Goal: Task Accomplishment & Management: Use online tool/utility

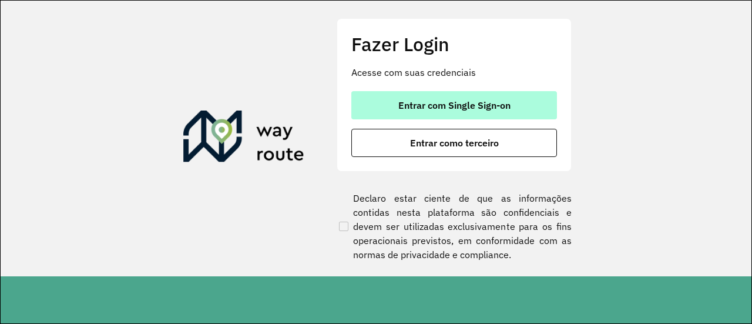
click at [515, 98] on button "Entrar com Single Sign-on" at bounding box center [454, 105] width 206 height 28
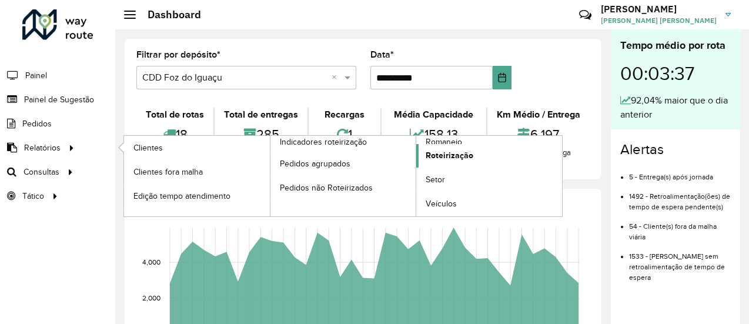
click at [445, 158] on span "Roteirização" at bounding box center [449, 155] width 48 height 12
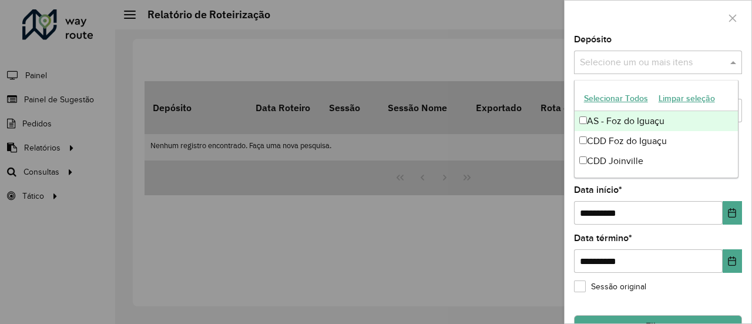
click at [631, 55] on div "Selecione um ou mais itens" at bounding box center [658, 63] width 168 height 24
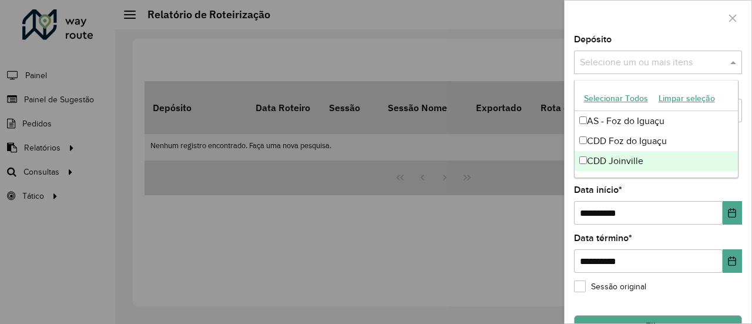
click at [619, 154] on div "CDD Joinville" at bounding box center [657, 161] width 164 height 20
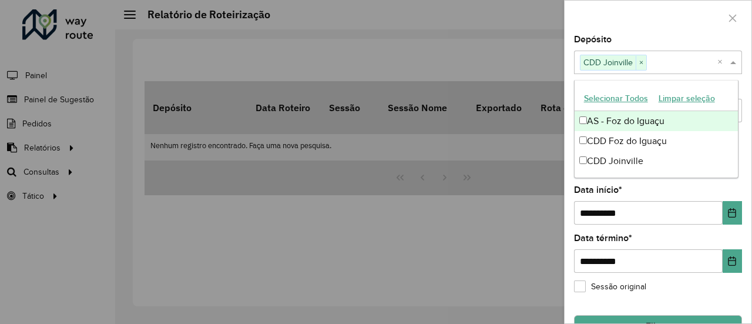
click at [687, 21] on div at bounding box center [658, 18] width 187 height 35
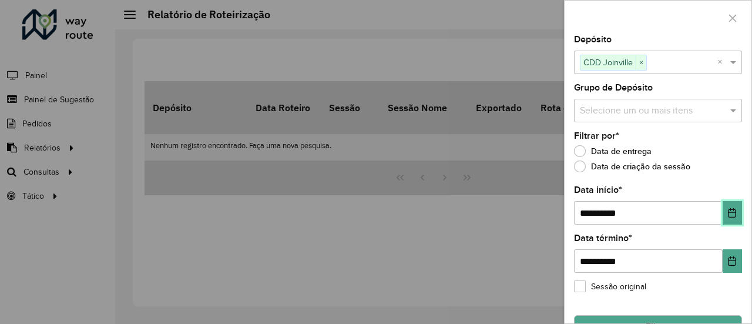
click at [727, 217] on button "Choose Date" at bounding box center [732, 213] width 19 height 24
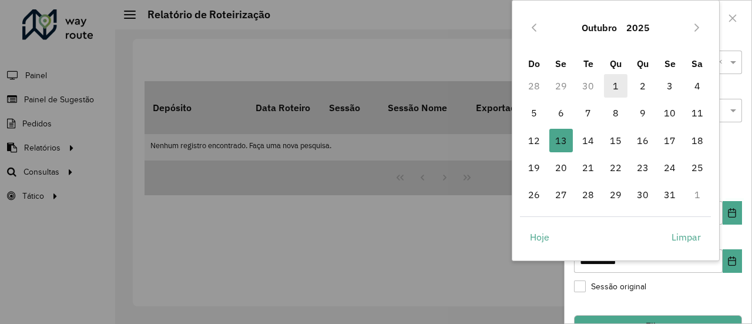
click at [616, 89] on span "1" at bounding box center [616, 86] width 24 height 24
type input "**********"
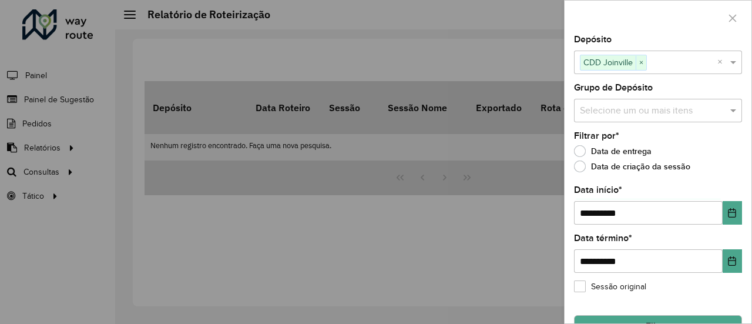
click at [698, 168] on div "Data de criação da sessão" at bounding box center [658, 169] width 168 height 14
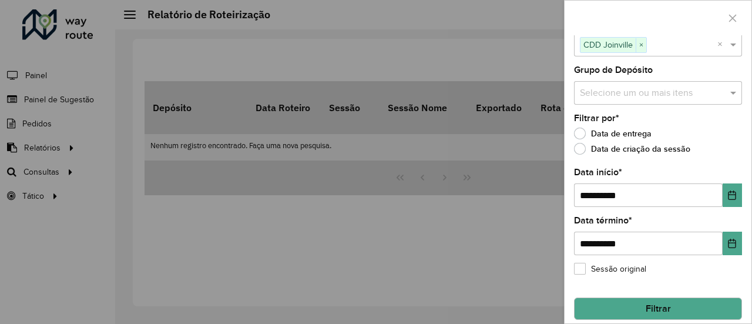
scroll to position [27, 0]
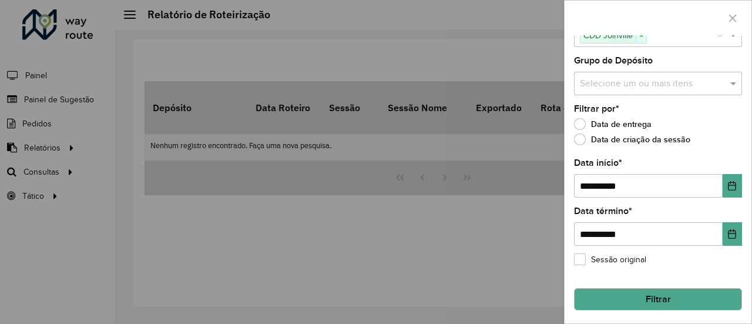
click at [695, 304] on button "Filtrar" at bounding box center [658, 299] width 168 height 22
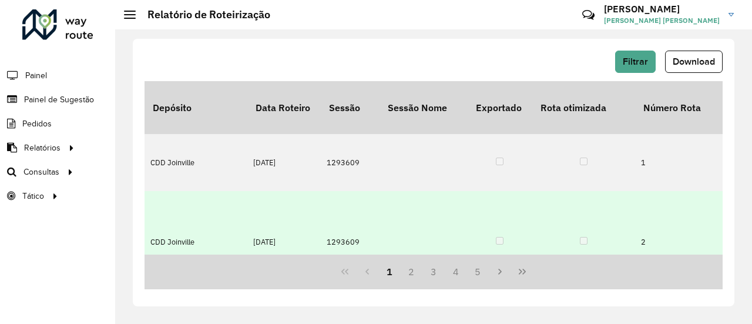
scroll to position [0, 0]
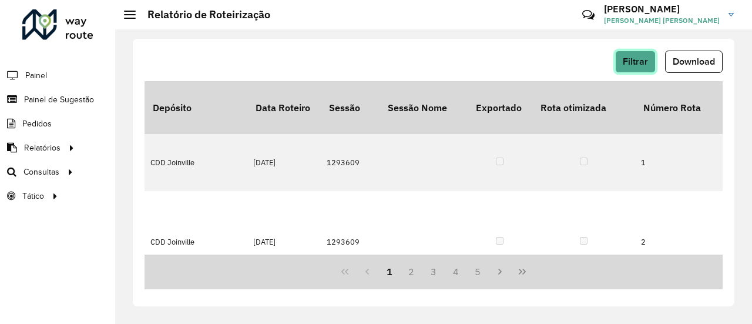
click at [629, 59] on span "Filtrar" at bounding box center [635, 61] width 25 height 10
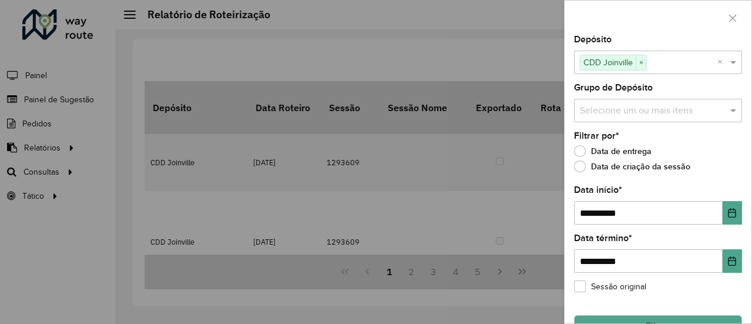
click at [706, 118] on div "Selecione um ou mais itens" at bounding box center [658, 111] width 168 height 24
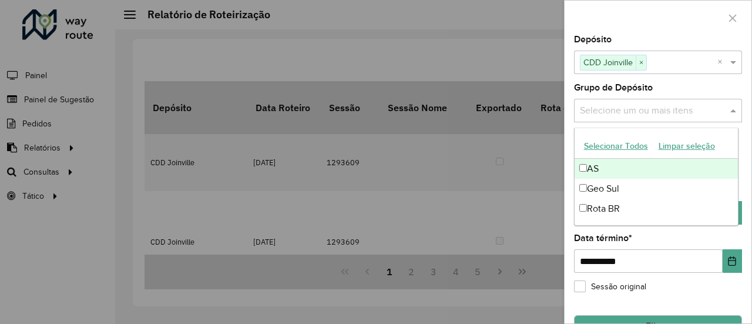
click at [670, 26] on div at bounding box center [658, 18] width 187 height 35
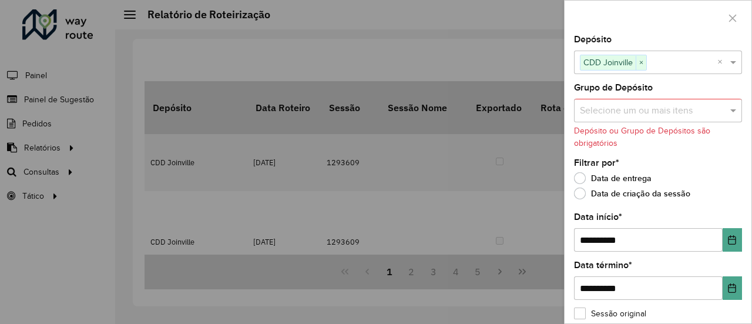
click at [676, 117] on div "Selecione um ou mais itens" at bounding box center [658, 111] width 168 height 24
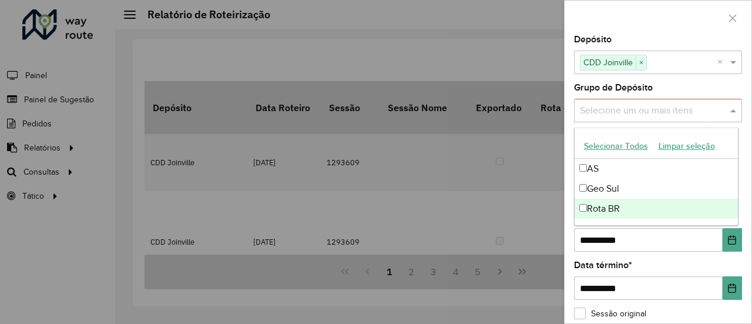
click at [617, 210] on div "Rota BR" at bounding box center [657, 209] width 164 height 20
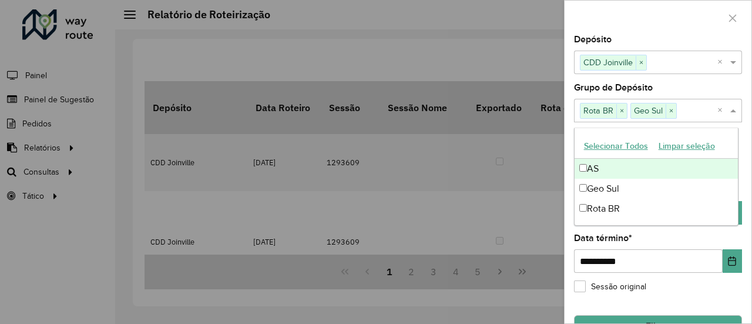
click at [580, 172] on div "AS" at bounding box center [657, 169] width 164 height 20
click at [693, 30] on div at bounding box center [658, 18] width 187 height 35
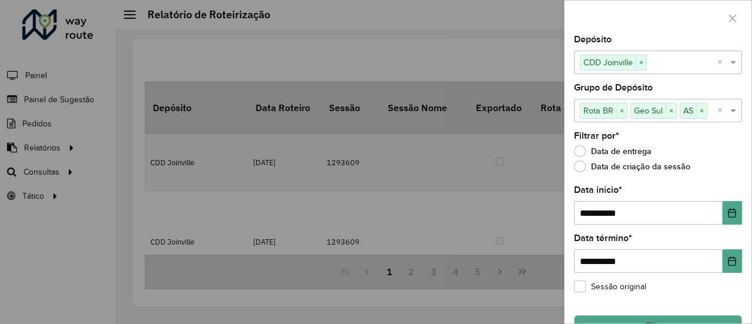
scroll to position [27, 0]
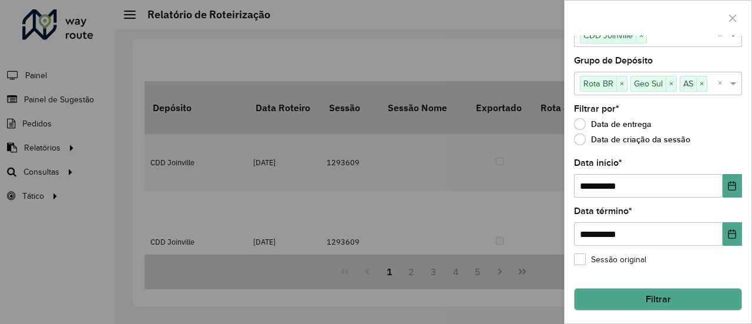
click at [657, 296] on button "Filtrar" at bounding box center [658, 299] width 168 height 22
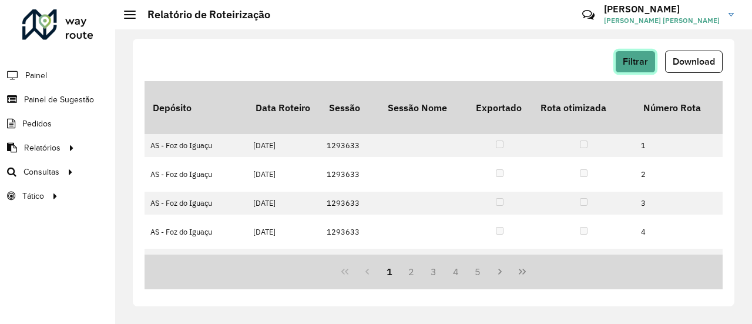
click at [650, 67] on button "Filtrar" at bounding box center [635, 62] width 41 height 22
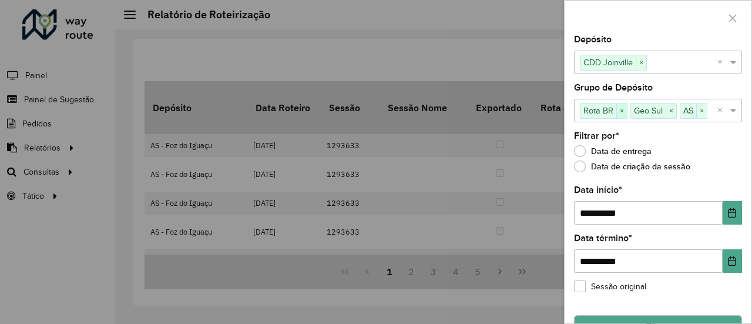
click at [621, 111] on span "×" at bounding box center [621, 111] width 11 height 14
click at [622, 113] on span "×" at bounding box center [620, 111] width 11 height 14
click at [605, 113] on span "×" at bounding box center [601, 111] width 11 height 14
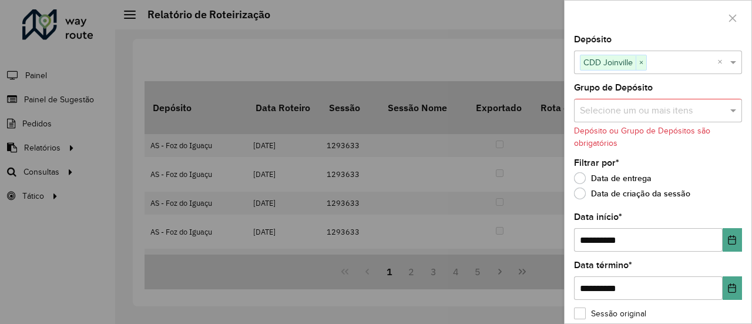
click at [658, 11] on div at bounding box center [658, 18] width 187 height 35
click at [708, 108] on input "text" at bounding box center [652, 111] width 150 height 14
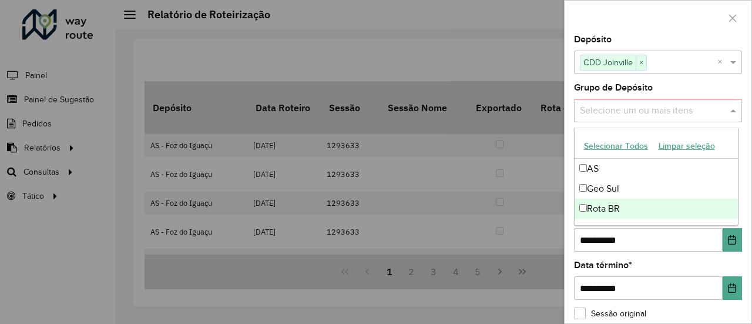
click at [597, 212] on div "Rota BR" at bounding box center [657, 209] width 164 height 20
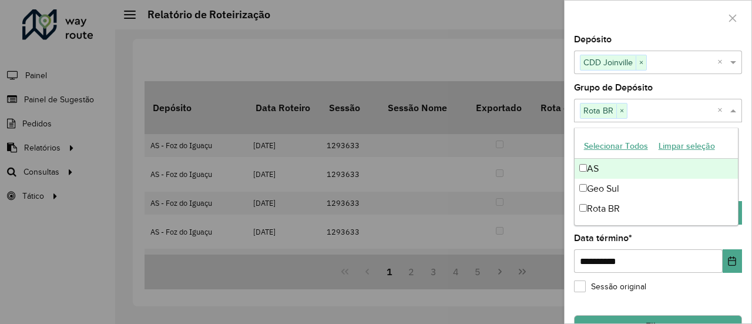
click at [664, 33] on div at bounding box center [658, 18] width 187 height 35
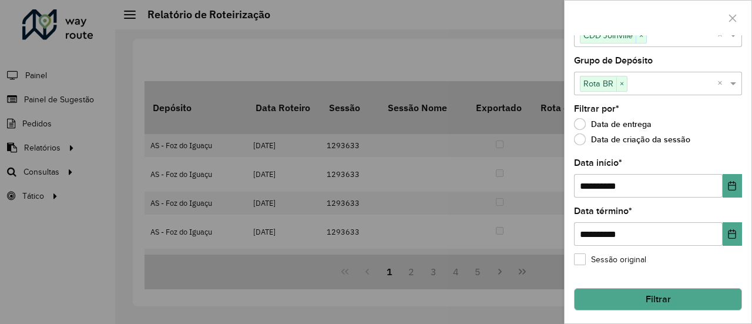
click at [689, 294] on button "Filtrar" at bounding box center [658, 299] width 168 height 22
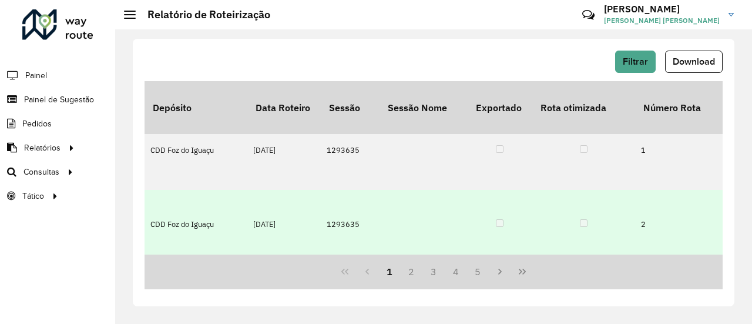
scroll to position [0, 0]
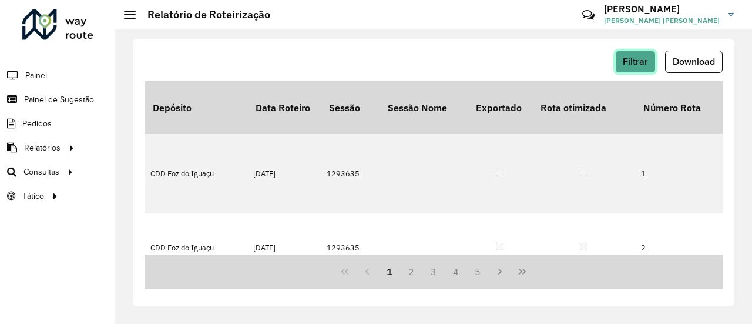
click at [650, 63] on button "Filtrar" at bounding box center [635, 62] width 41 height 22
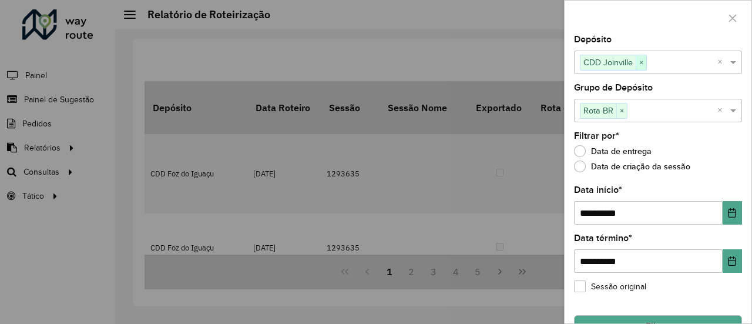
click at [642, 62] on span "×" at bounding box center [641, 63] width 11 height 14
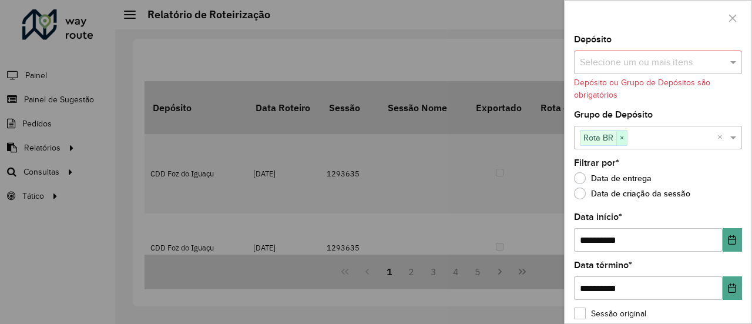
click at [620, 138] on span "×" at bounding box center [621, 138] width 11 height 14
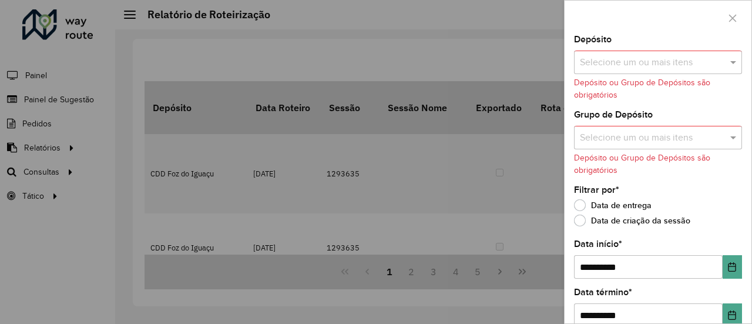
click at [630, 16] on div at bounding box center [658, 18] width 187 height 35
click at [641, 58] on input "text" at bounding box center [652, 63] width 150 height 14
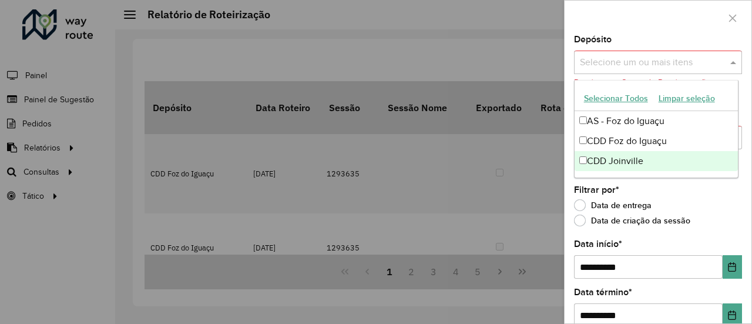
click at [605, 161] on div "CDD Joinville" at bounding box center [657, 161] width 164 height 20
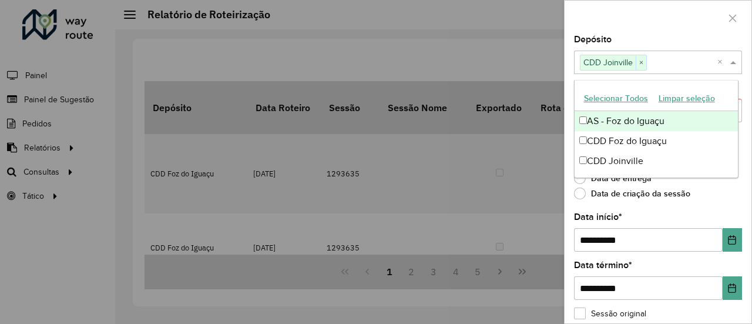
click at [686, 21] on div at bounding box center [658, 18] width 187 height 35
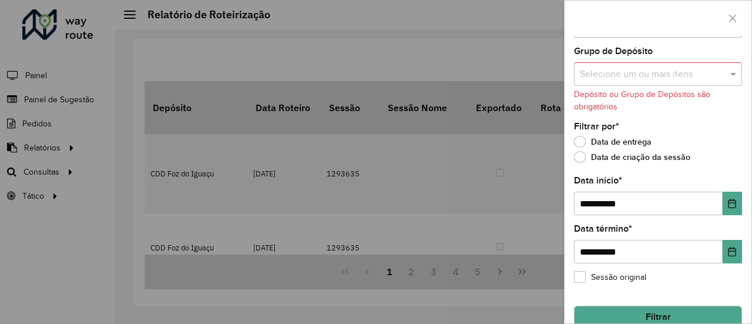
scroll to position [54, 0]
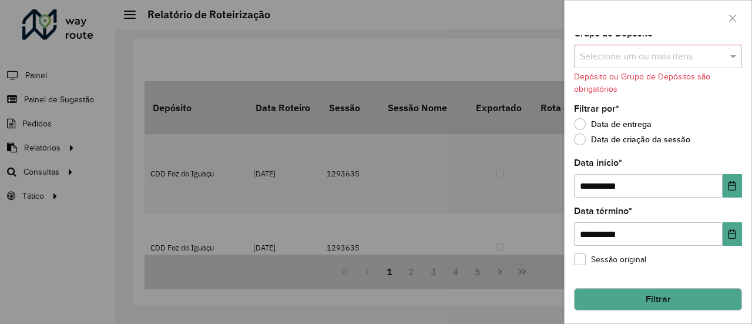
drag, startPoint x: 652, startPoint y: 299, endPoint x: 659, endPoint y: 299, distance: 6.5
click at [653, 299] on button "Filtrar" at bounding box center [658, 299] width 168 height 22
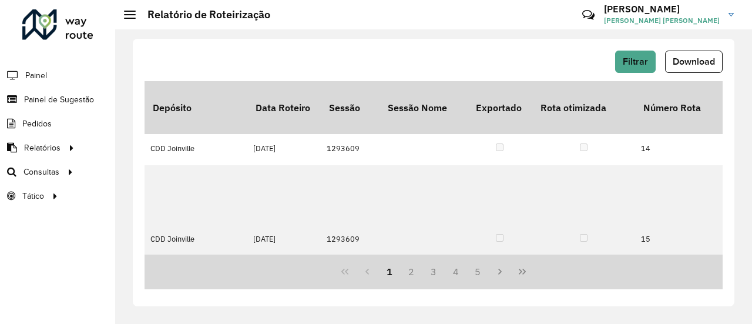
scroll to position [1074, 0]
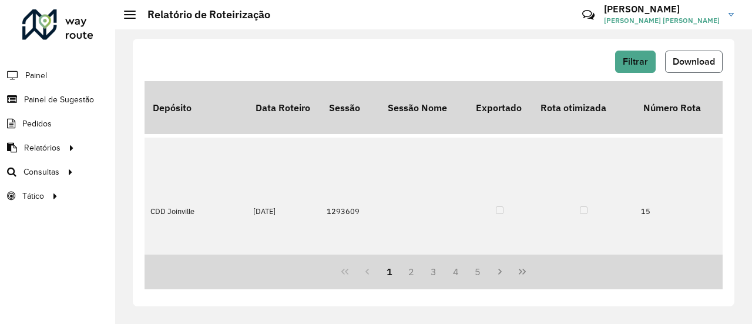
click at [696, 62] on span "Download" at bounding box center [694, 61] width 42 height 10
